Goal: Check status: Check status

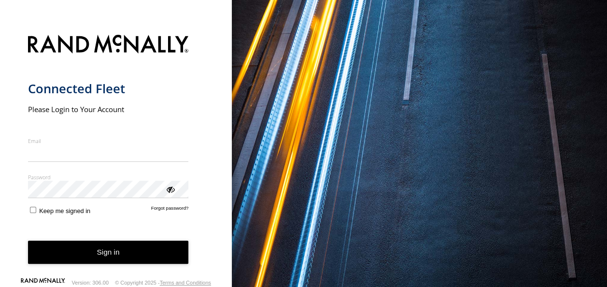
type input "**********"
click at [130, 258] on button "Sign in" at bounding box center [108, 253] width 161 height 24
click at [131, 248] on button "Sign in" at bounding box center [108, 253] width 161 height 24
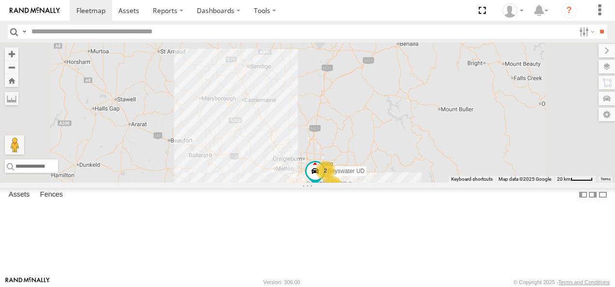
drag, startPoint x: 397, startPoint y: 138, endPoint x: 391, endPoint y: 106, distance: 32.9
click at [392, 110] on div "Bendigo Isuzu FRR Westside UD 3 Bayswater UD 2" at bounding box center [307, 113] width 615 height 140
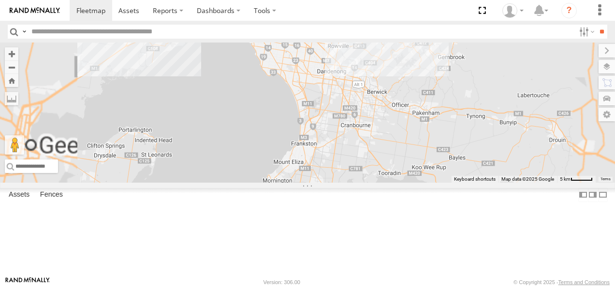
drag, startPoint x: 388, startPoint y: 128, endPoint x: 372, endPoint y: 276, distance: 149.2
click at [372, 276] on body at bounding box center [307, 143] width 615 height 287
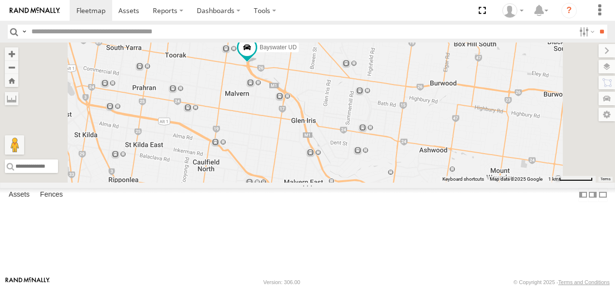
drag, startPoint x: 368, startPoint y: 173, endPoint x: 368, endPoint y: 228, distance: 54.6
click at [368, 183] on div "[PERSON_NAME] FRR Westside UD Bayswater UD Bayswater Isuzu FRR [PERSON_NAME]" at bounding box center [307, 113] width 615 height 140
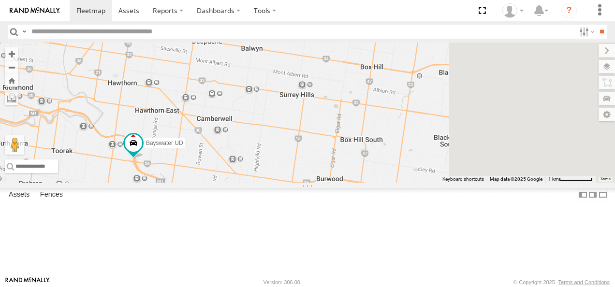
drag, startPoint x: 526, startPoint y: 154, endPoint x: 418, endPoint y: 197, distance: 116.3
click at [414, 183] on div "[PERSON_NAME] FRR Westside UD Bayswater UD Bayswater Isuzu FRR [PERSON_NAME]" at bounding box center [307, 113] width 615 height 140
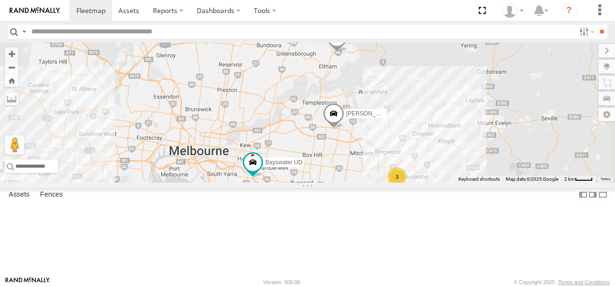
drag, startPoint x: 439, startPoint y: 105, endPoint x: 416, endPoint y: 186, distance: 83.5
click at [416, 183] on div "[PERSON_NAME] FRR Westside UD Bayswater UD Bayswater Isuzu FRR [PERSON_NAME] BM…" at bounding box center [307, 113] width 615 height 140
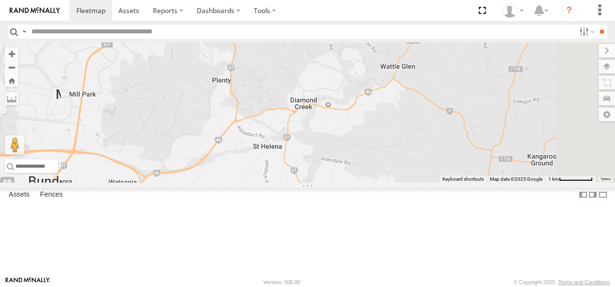
drag, startPoint x: 455, startPoint y: 211, endPoint x: 447, endPoint y: 162, distance: 48.9
click at [449, 167] on div "[PERSON_NAME] FRR Westside UD Bayswater UD Bayswater Isuzu FRR [PERSON_NAME]" at bounding box center [307, 113] width 615 height 140
